Goal: Navigation & Orientation: Go to known website

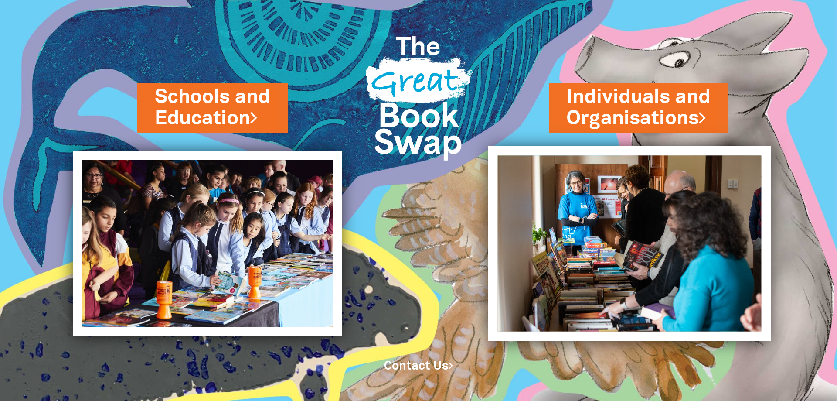
click at [573, 207] on img at bounding box center [629, 243] width 283 height 195
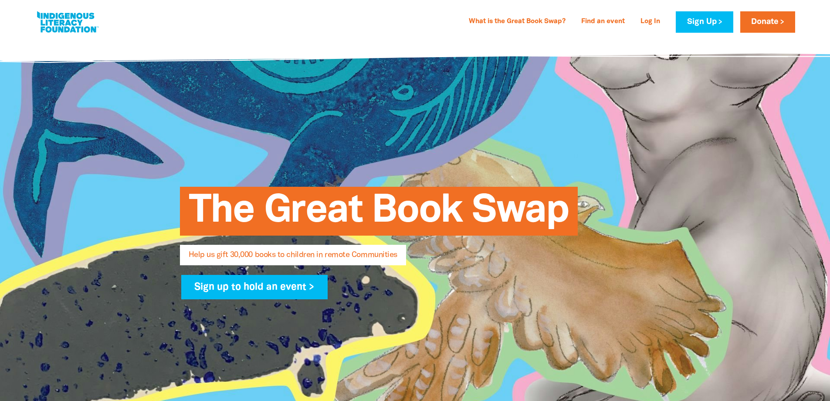
select select "AU"
click at [93, 14] on link at bounding box center [67, 22] width 65 height 27
